Goal: Task Accomplishment & Management: Complete application form

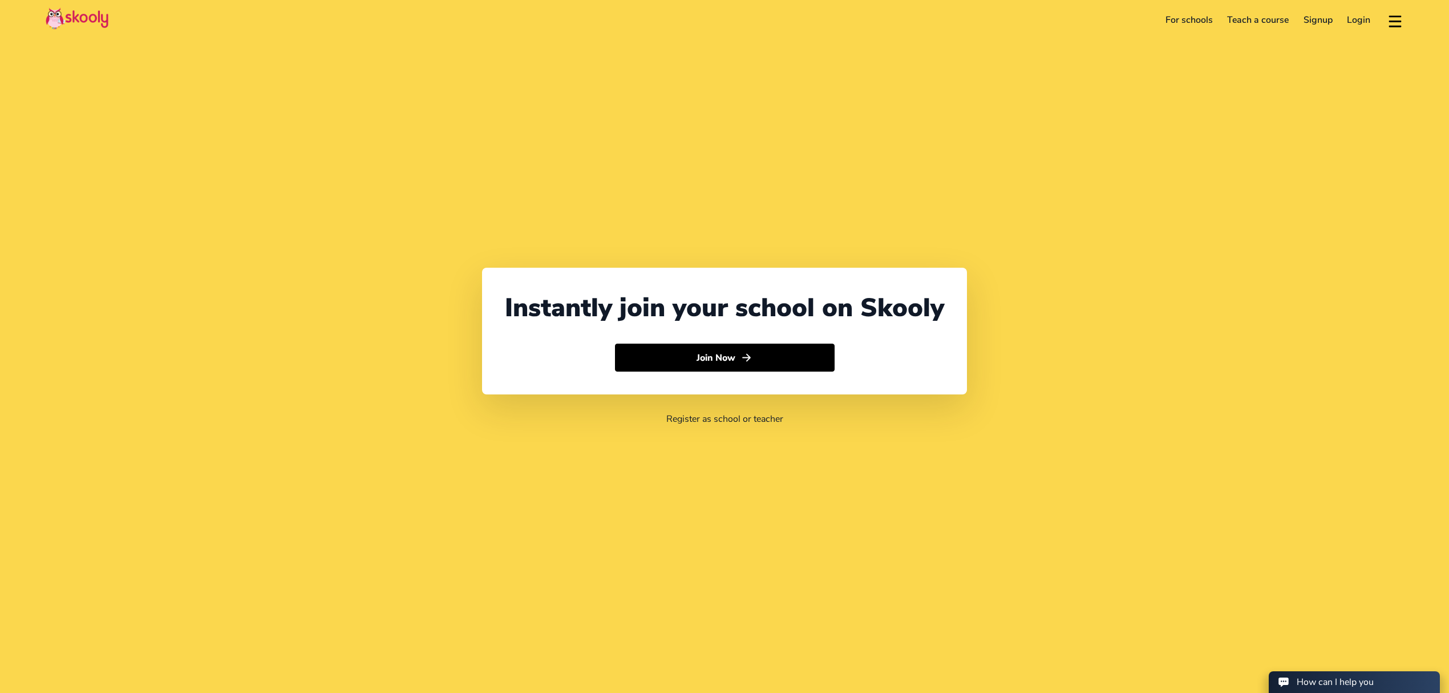
click at [1352, 21] on link "Login" at bounding box center [1359, 20] width 38 height 18
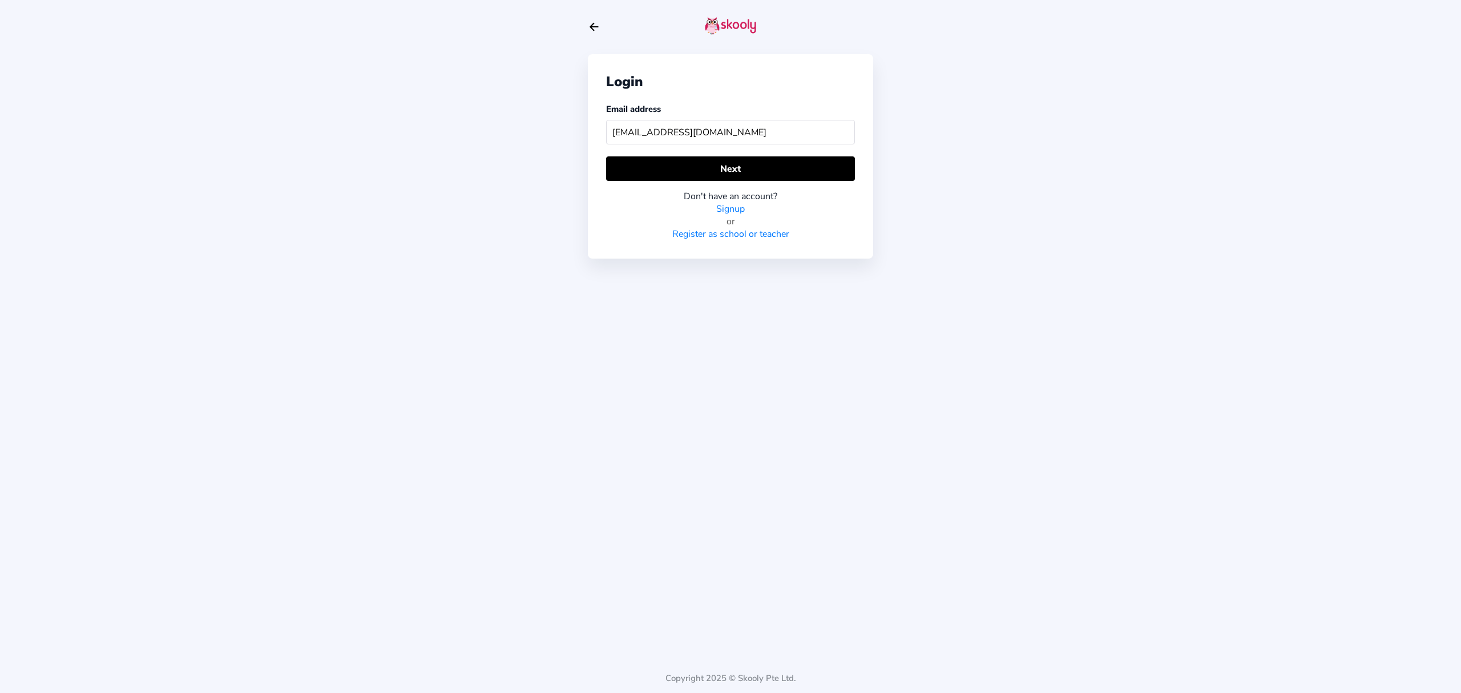
type input "[EMAIL_ADDRESS][DOMAIN_NAME]"
click at [726, 197] on div "Don't have an account?" at bounding box center [730, 196] width 249 height 13
click at [726, 178] on button "Next" at bounding box center [730, 168] width 249 height 25
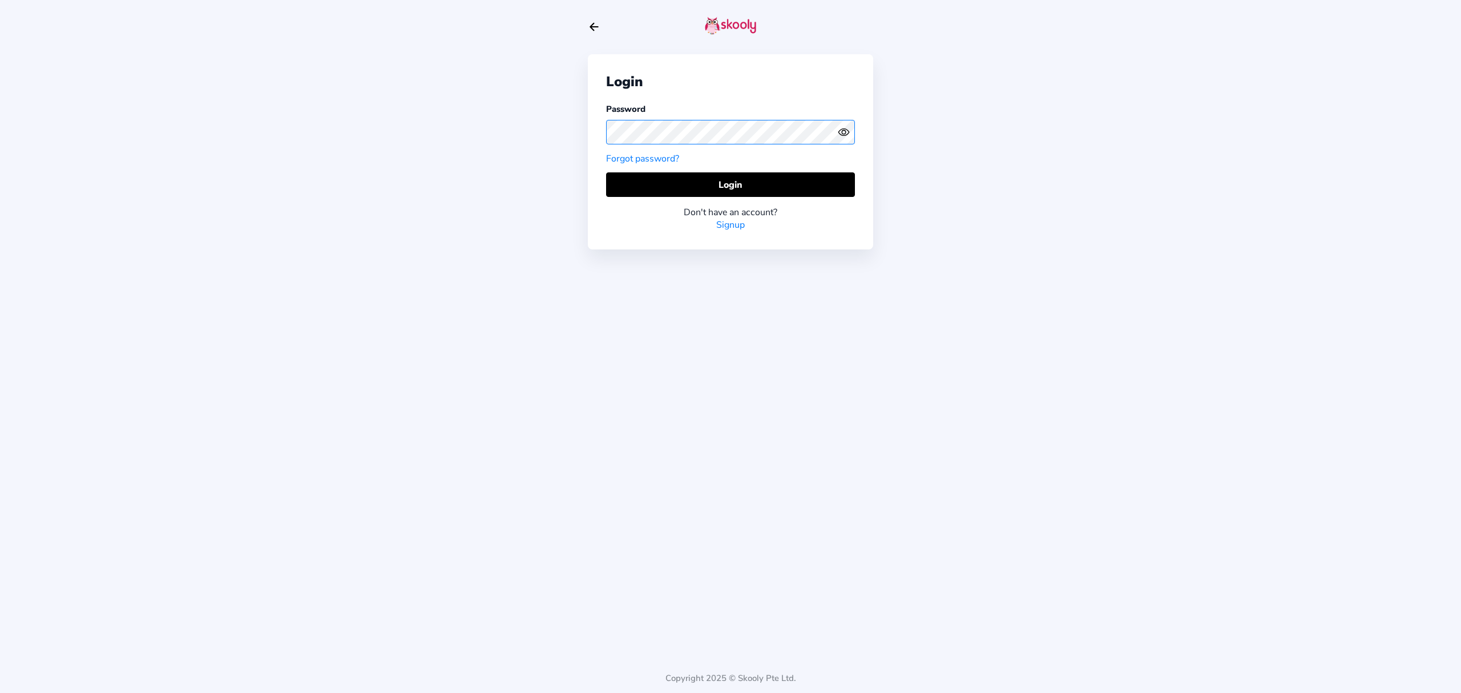
click at [577, 126] on div "Login Password Forgot password? Login Don't have an account? Signup Copyright 2…" at bounding box center [730, 346] width 1461 height 693
click at [848, 132] on icon "eye outline" at bounding box center [843, 132] width 10 height 7
drag, startPoint x: 674, startPoint y: 181, endPoint x: 670, endPoint y: 175, distance: 7.9
click at [674, 181] on button "Login" at bounding box center [730, 184] width 249 height 25
